Goal: Navigation & Orientation: Find specific page/section

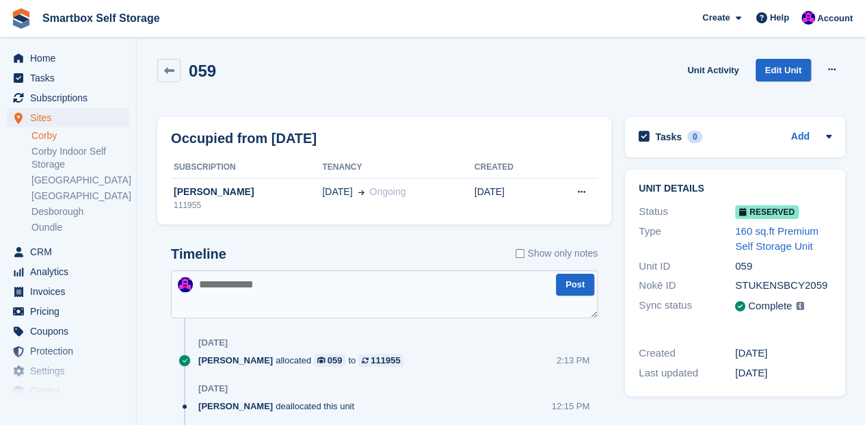
click at [46, 136] on link "Corby" at bounding box center [80, 135] width 98 height 13
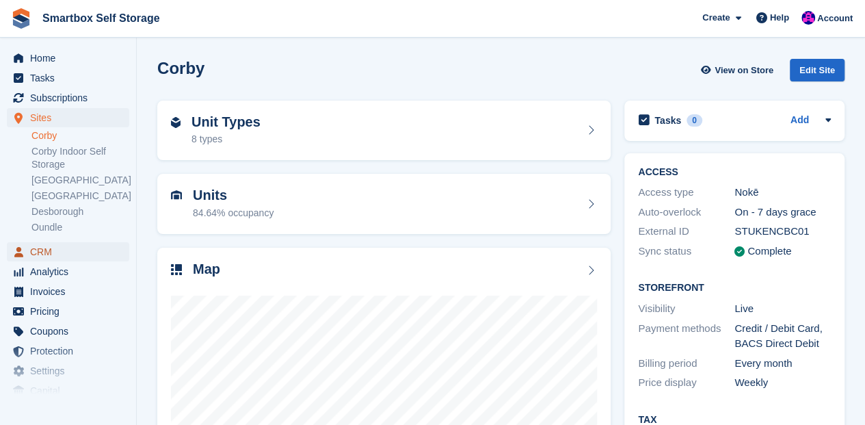
click at [49, 254] on span "CRM" at bounding box center [71, 251] width 82 height 19
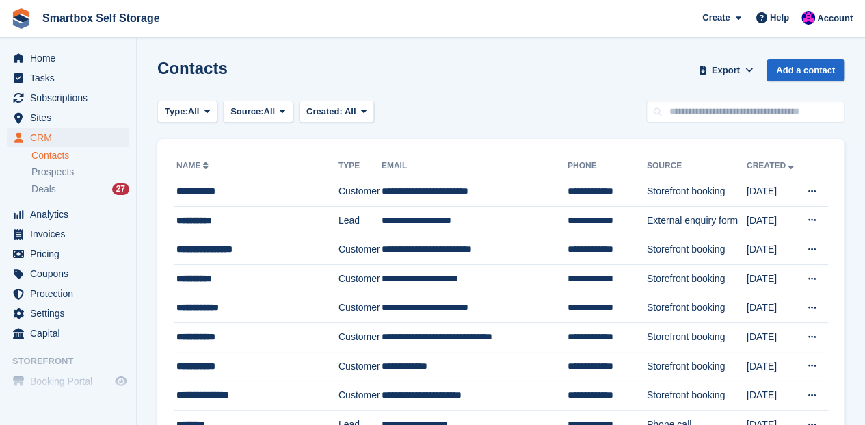
click at [41, 159] on link "Contacts" at bounding box center [80, 155] width 98 height 13
click at [202, 191] on div "**********" at bounding box center [254, 191] width 156 height 14
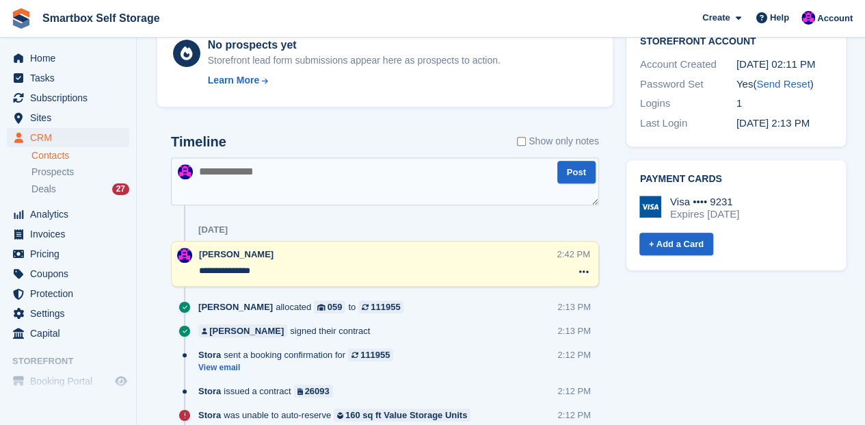
scroll to position [636, 0]
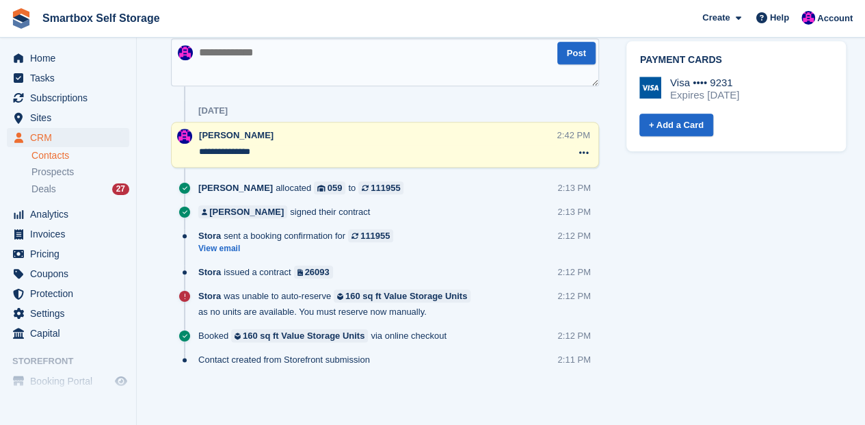
click at [537, 109] on div "Today" at bounding box center [398, 111] width 401 height 22
click at [469, 198] on div "Roger Canham allocated 059 to 111955 2:13 PM" at bounding box center [398, 193] width 401 height 24
click at [435, 186] on div "Roger Canham allocated 059 to 111955 2:13 PM" at bounding box center [398, 193] width 401 height 24
click at [287, 104] on div "Today" at bounding box center [398, 111] width 401 height 22
